Goal: Information Seeking & Learning: Understand process/instructions

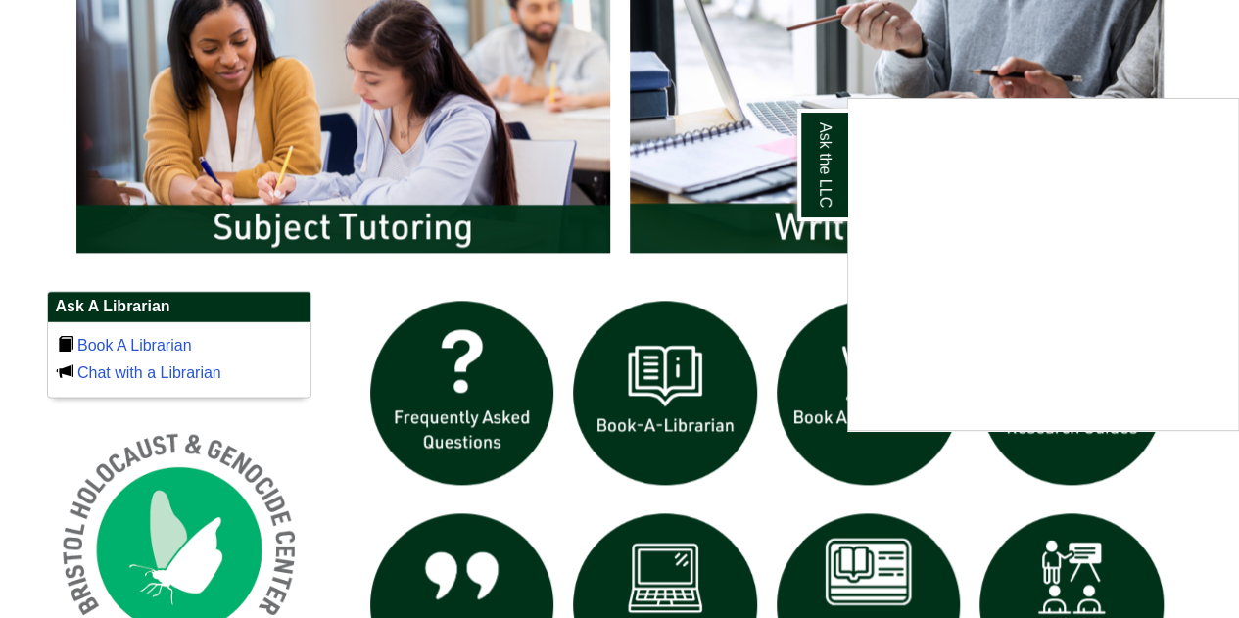
scroll to position [945, 0]
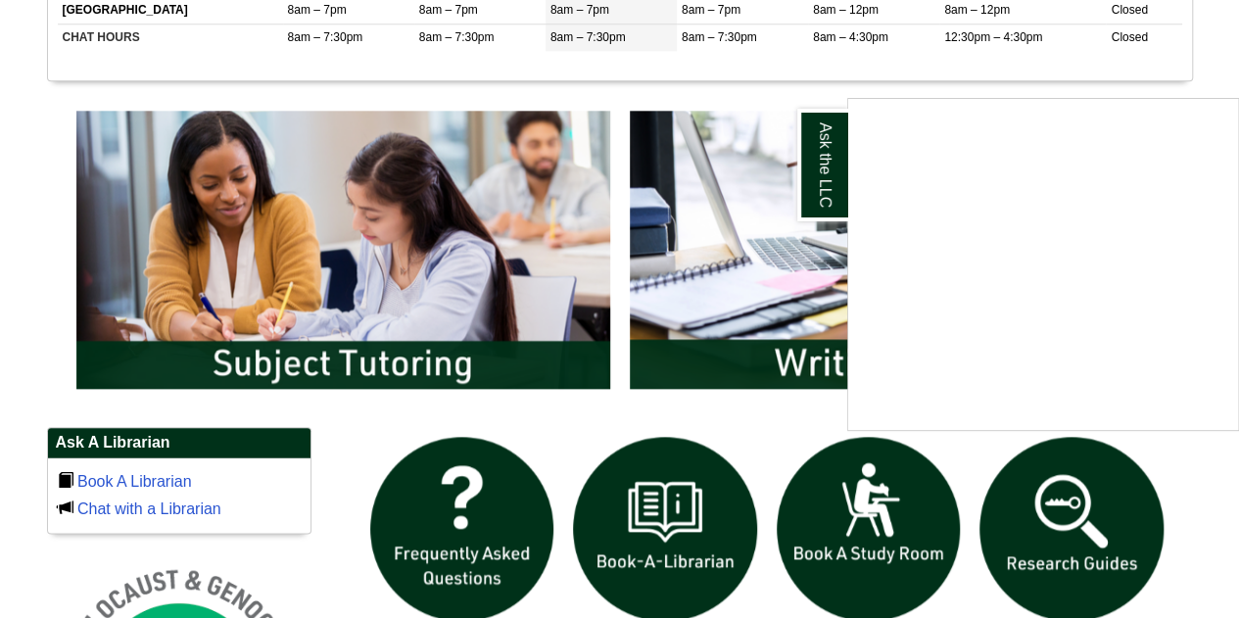
click at [778, 356] on div "Ask the LLC" at bounding box center [619, 309] width 1239 height 618
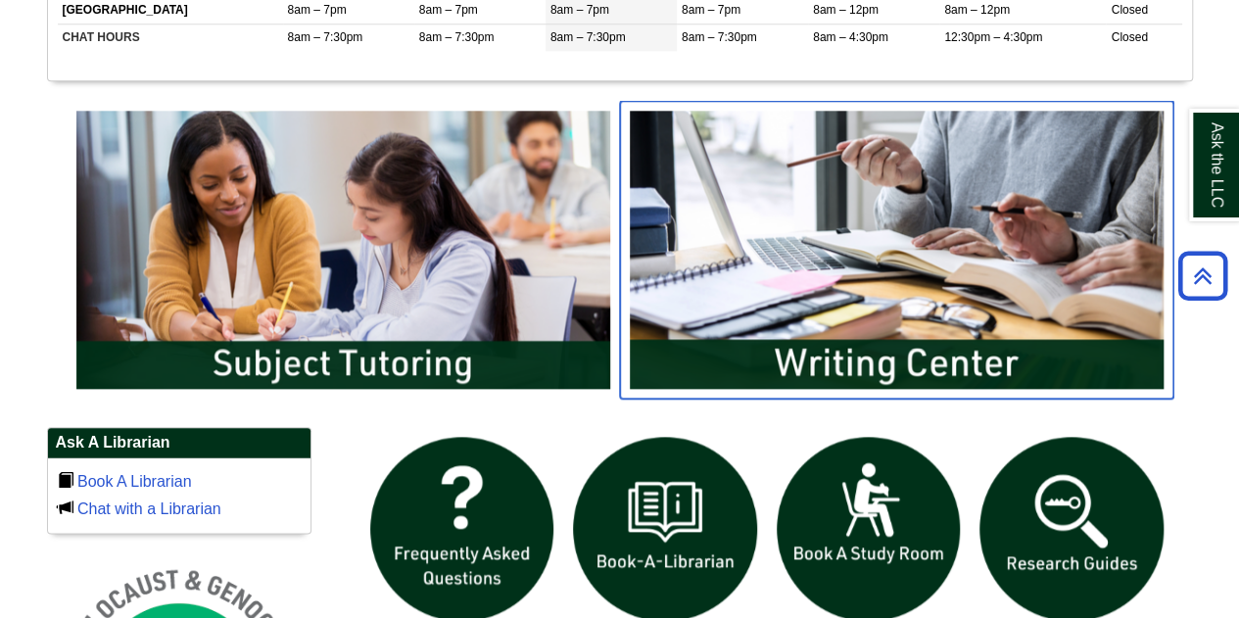
click at [837, 364] on img "slideshow" at bounding box center [897, 250] width 554 height 298
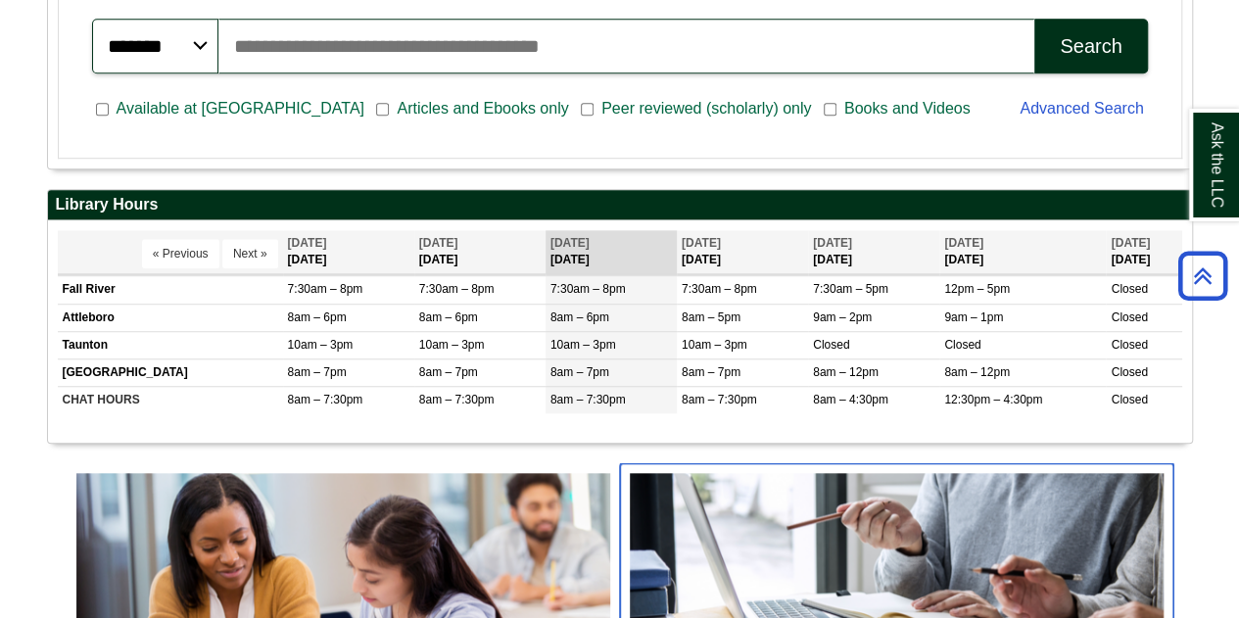
scroll to position [570, 0]
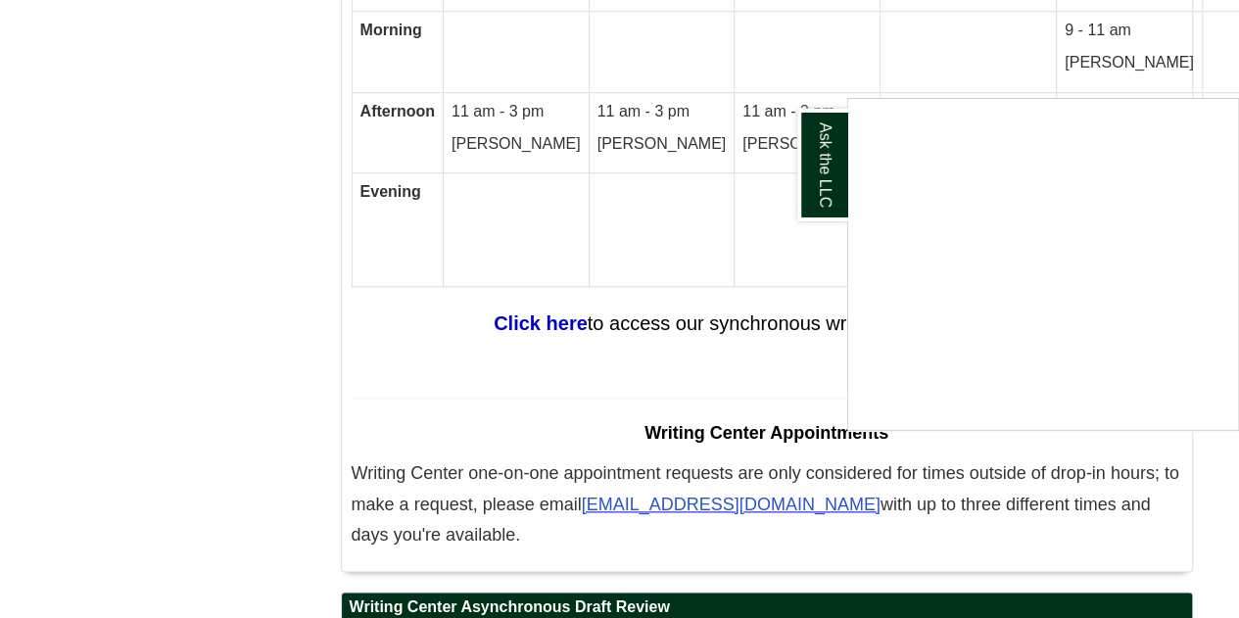
scroll to position [12149, 0]
drag, startPoint x: 481, startPoint y: 317, endPoint x: 347, endPoint y: 253, distance: 149.0
click at [347, 253] on div "Ask the LLC" at bounding box center [619, 309] width 1239 height 618
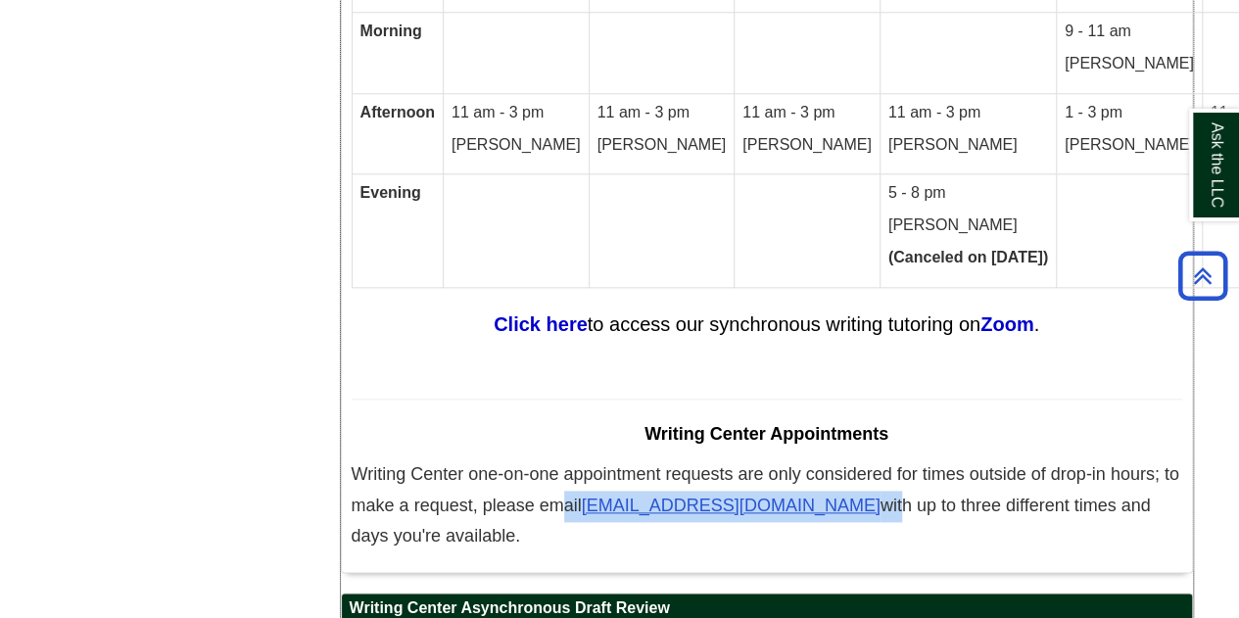
drag, startPoint x: 559, startPoint y: 291, endPoint x: 831, endPoint y: 287, distance: 271.4
click at [831, 466] on span "Writing Center one-on-one appointment requests are only considered for times ou…" at bounding box center [766, 505] width 828 height 78
click at [831, 496] on span "with up to three different times and days you're available." at bounding box center [752, 521] width 800 height 51
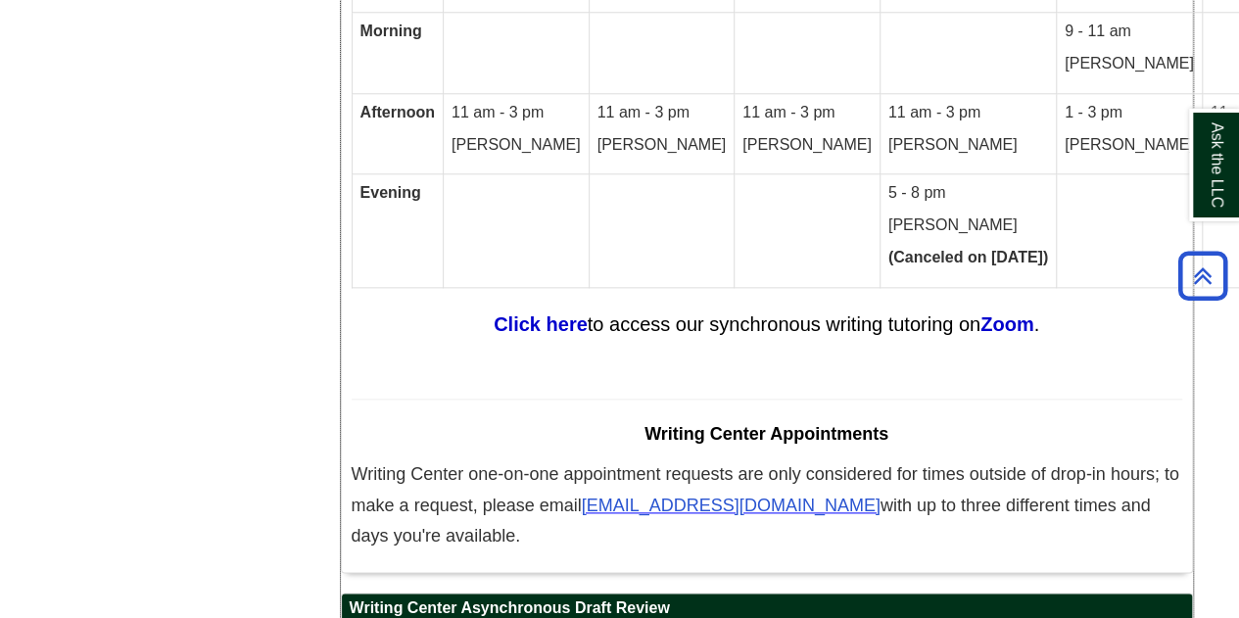
click at [496, 460] on p "Writing Center one-on-one appointment requests are only considered for times ou…" at bounding box center [767, 506] width 831 height 93
drag, startPoint x: 491, startPoint y: 316, endPoint x: 346, endPoint y: 253, distance: 158.4
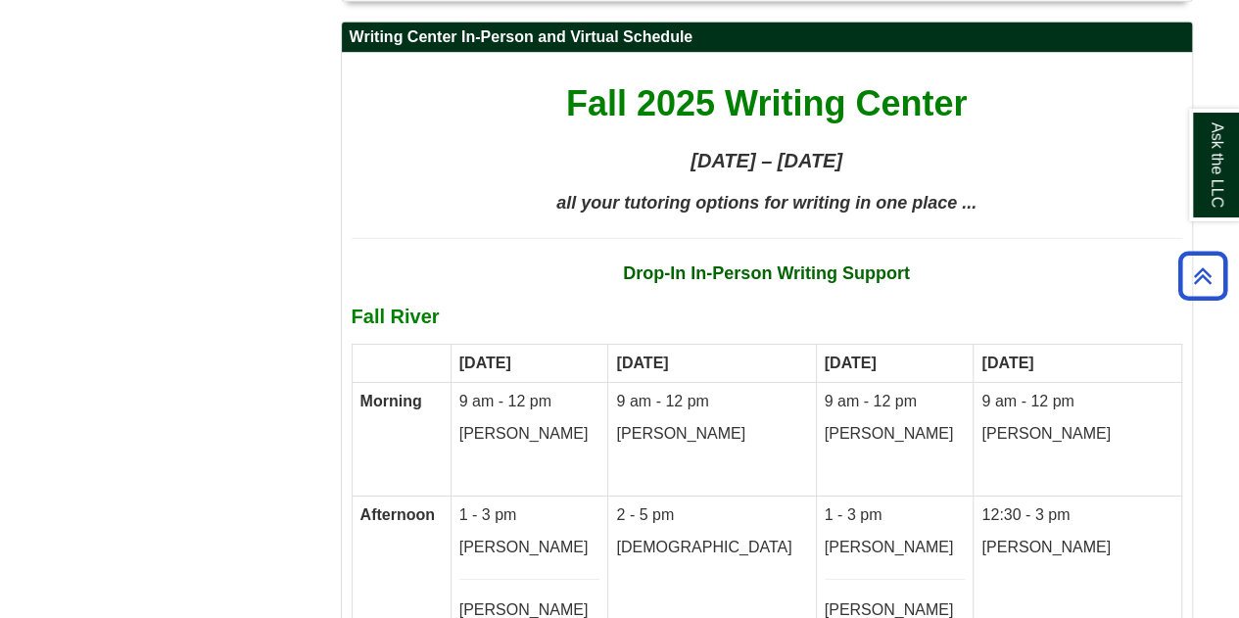
scroll to position [10511, 0]
